Goal: Task Accomplishment & Management: Manage account settings

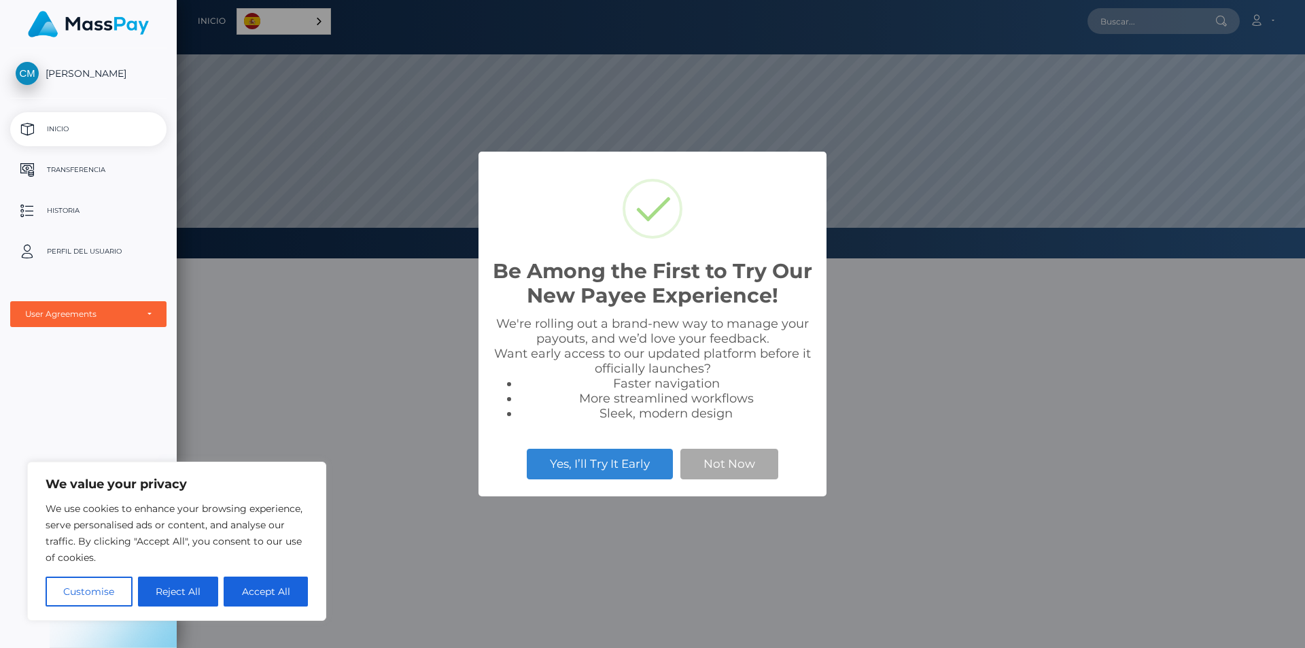
scroll to position [258, 1128]
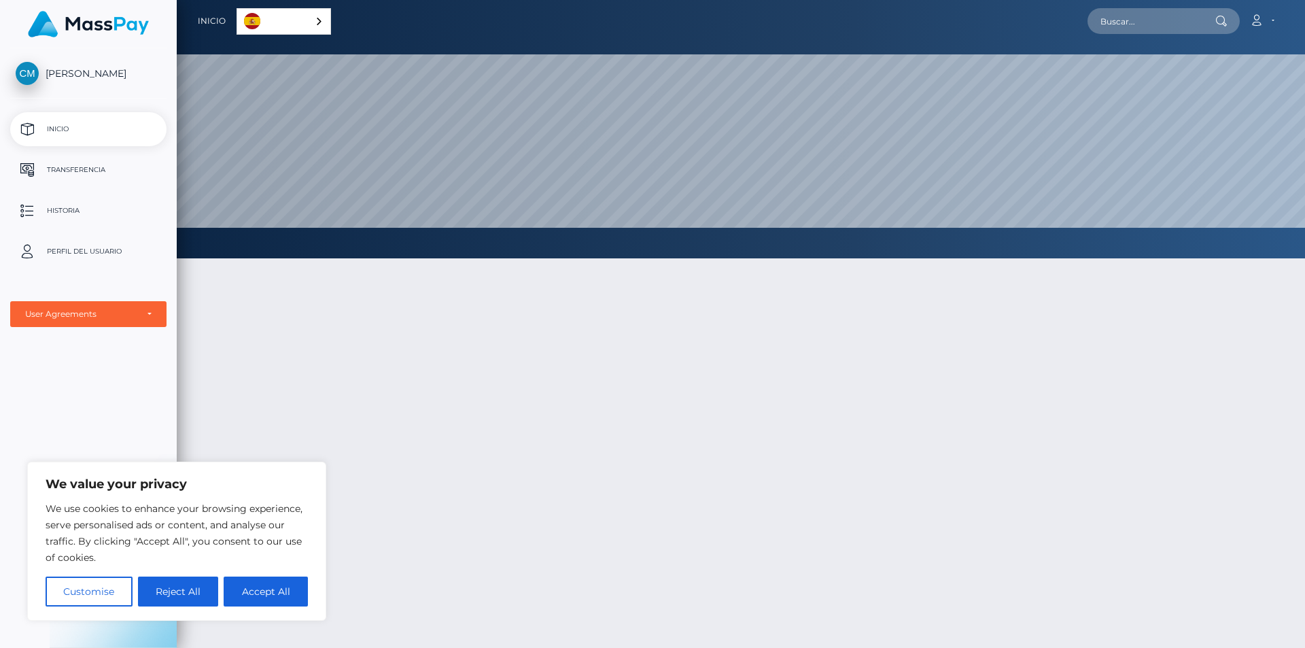
click at [247, 584] on button "Accept All" at bounding box center [266, 591] width 84 height 30
checkbox input "true"
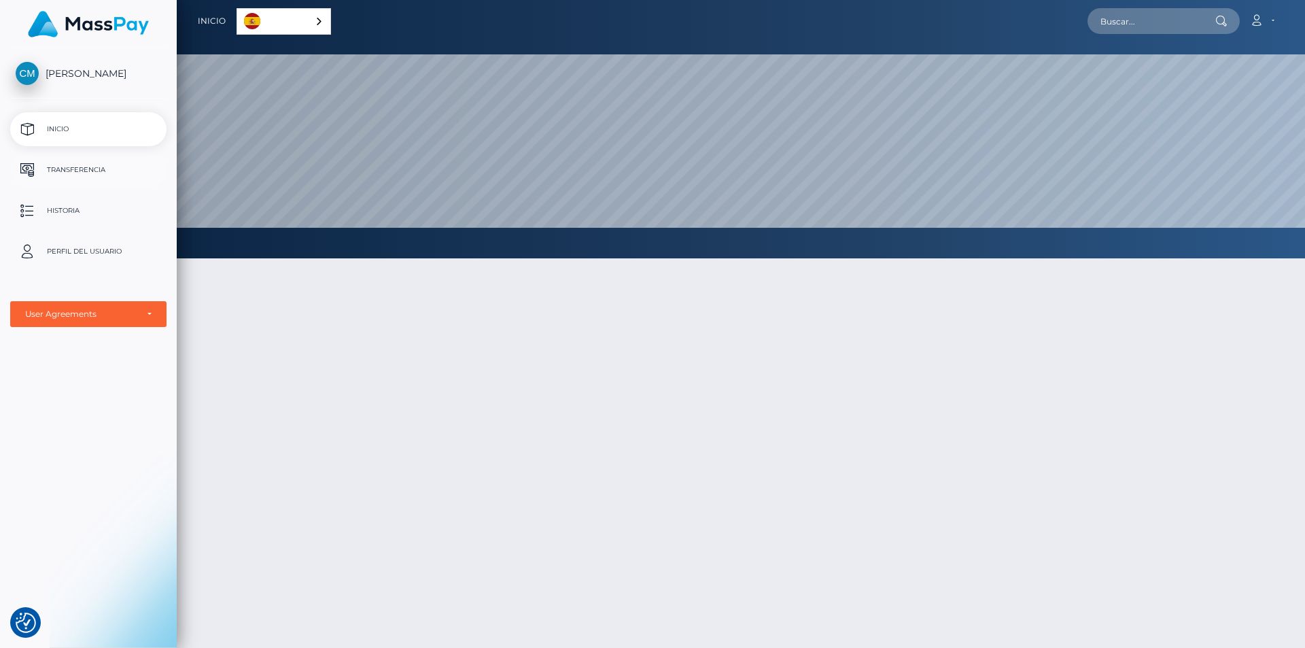
click at [110, 172] on p "Transferencia" at bounding box center [88, 170] width 145 height 20
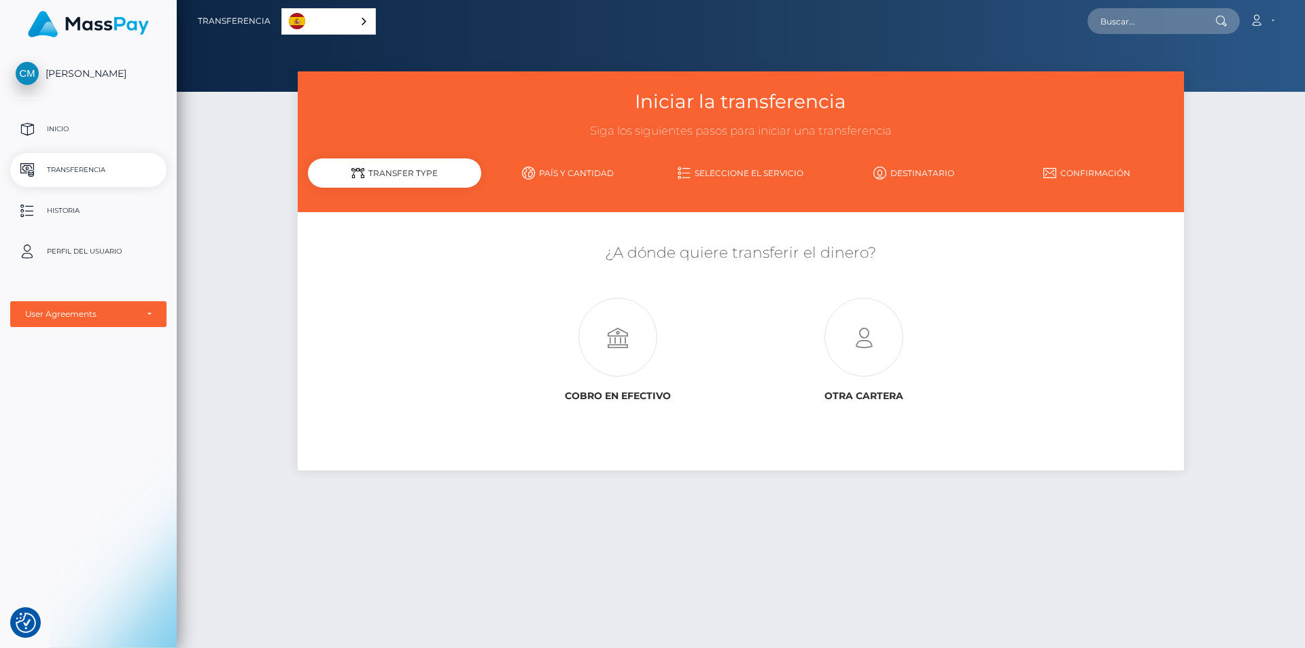
click at [83, 73] on span "[PERSON_NAME]" at bounding box center [88, 73] width 156 height 12
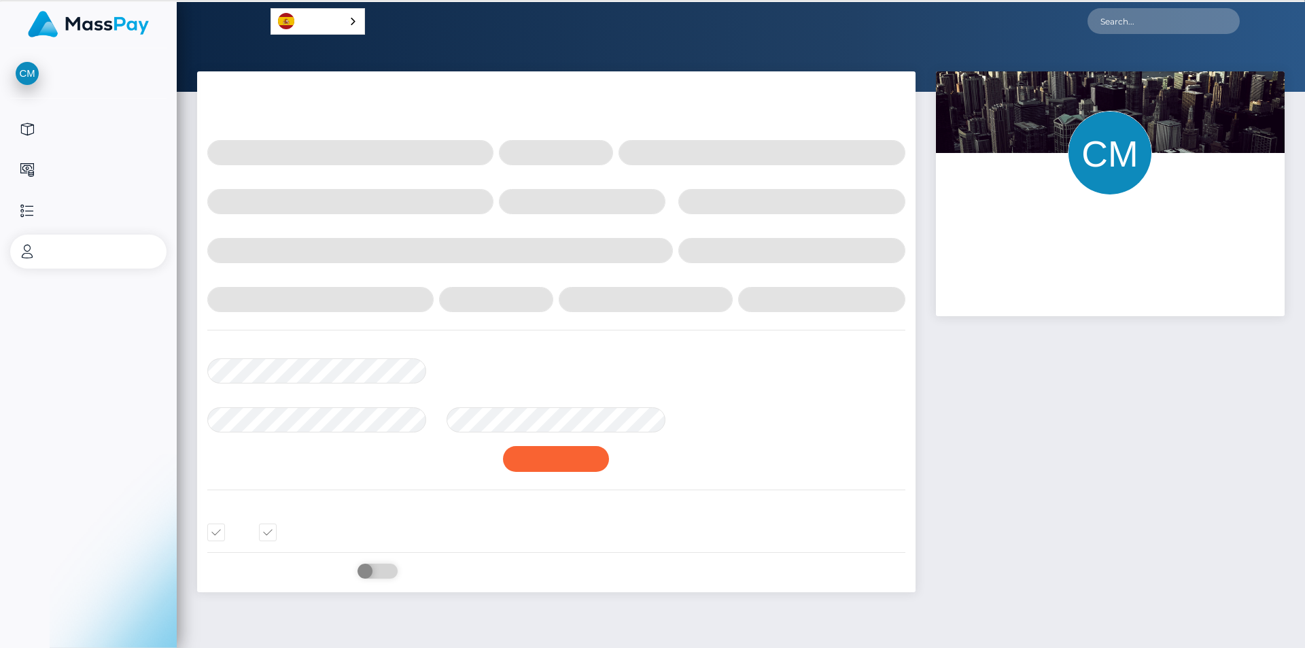
select select
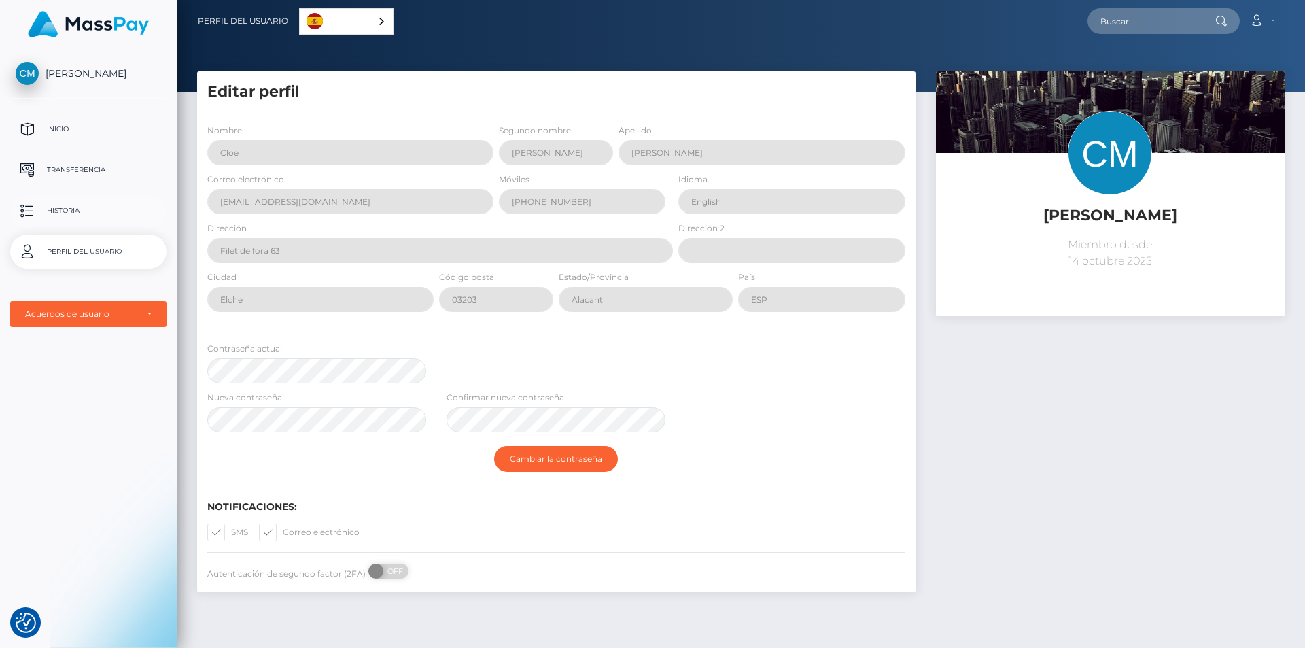
click at [47, 207] on p "Historia" at bounding box center [88, 210] width 145 height 20
